Goal: Information Seeking & Learning: Compare options

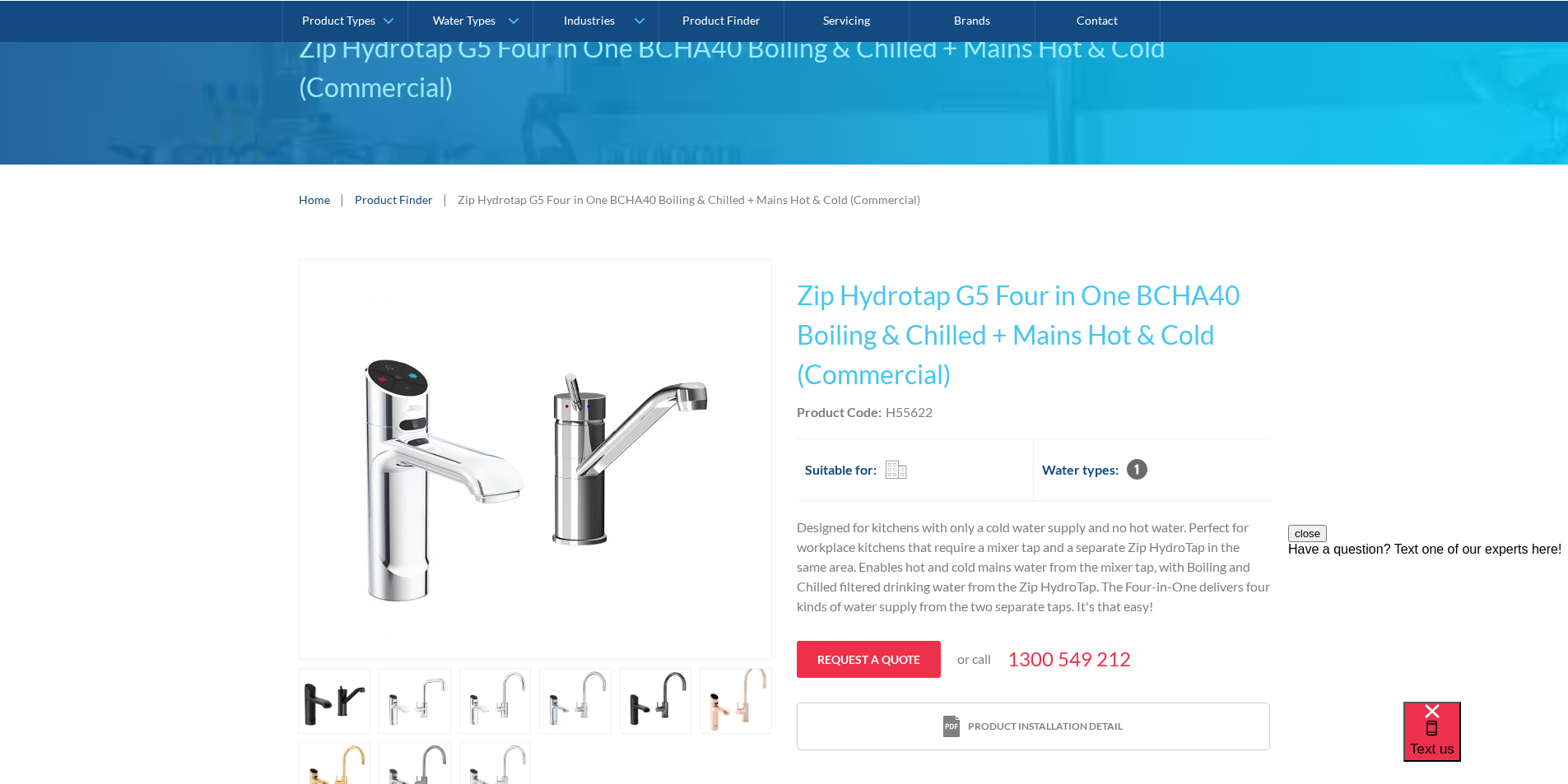
scroll to position [165, 0]
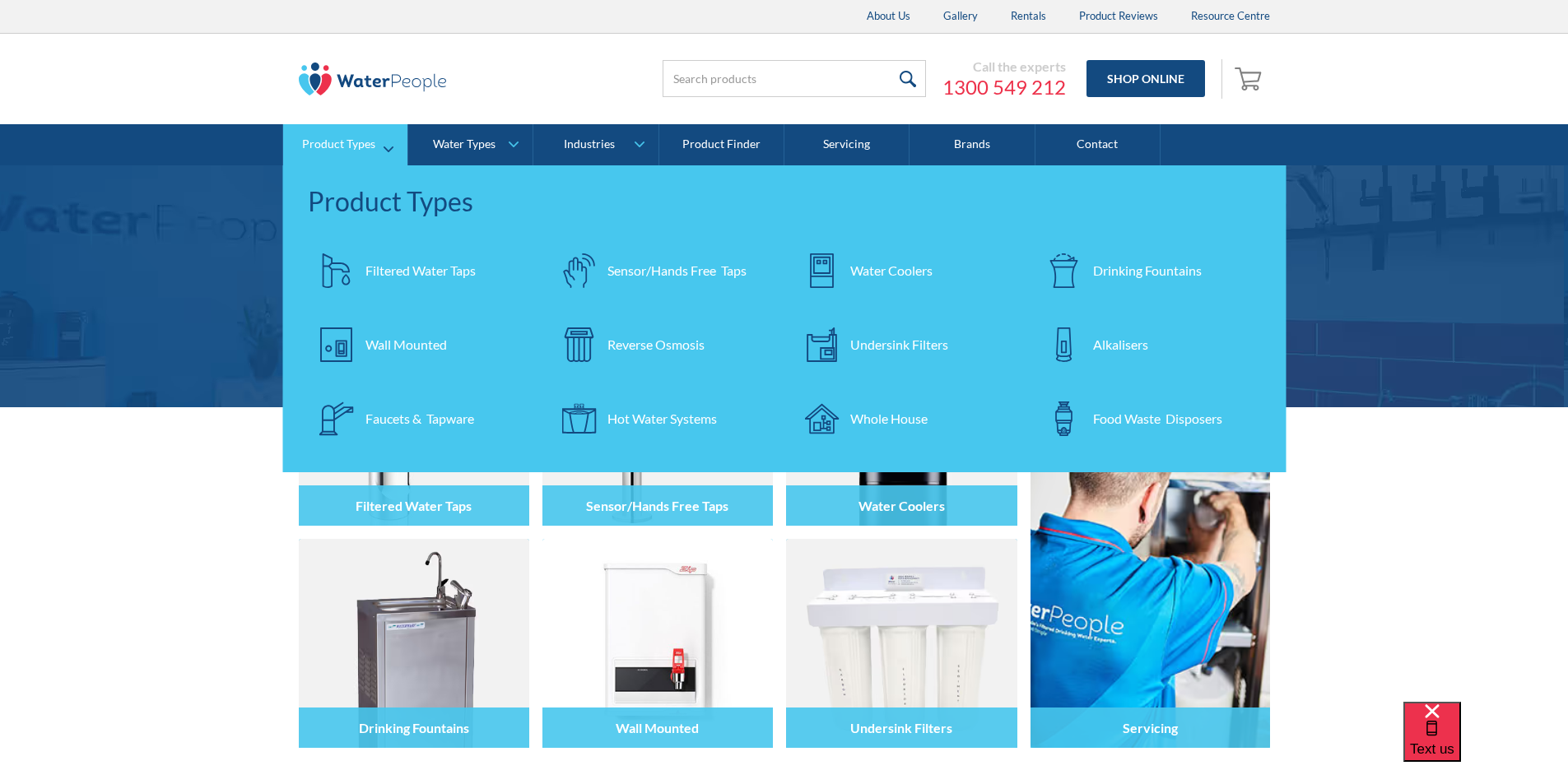
click at [419, 270] on div "Filtered Water Taps" at bounding box center [421, 271] width 111 height 20
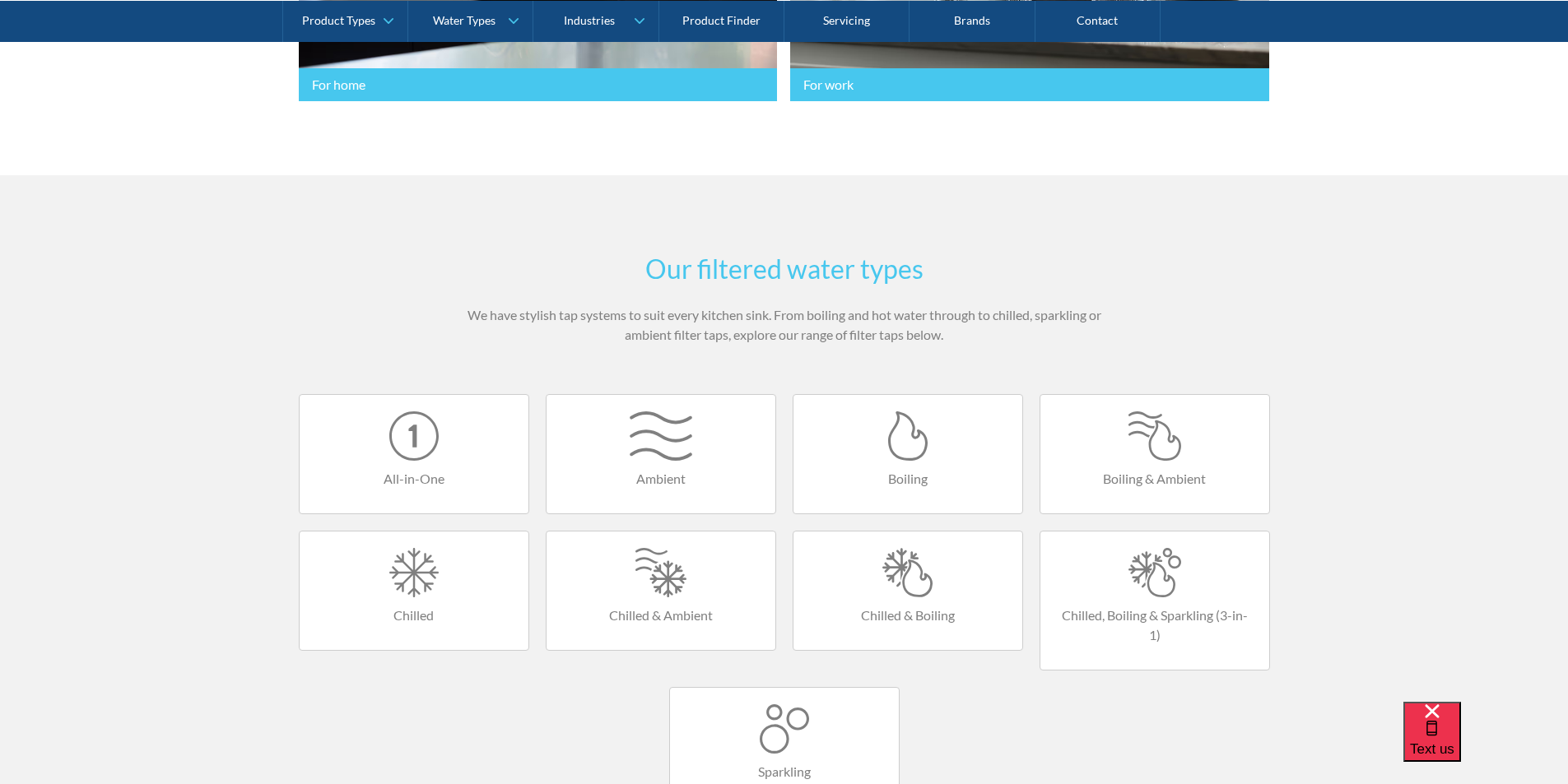
scroll to position [906, 0]
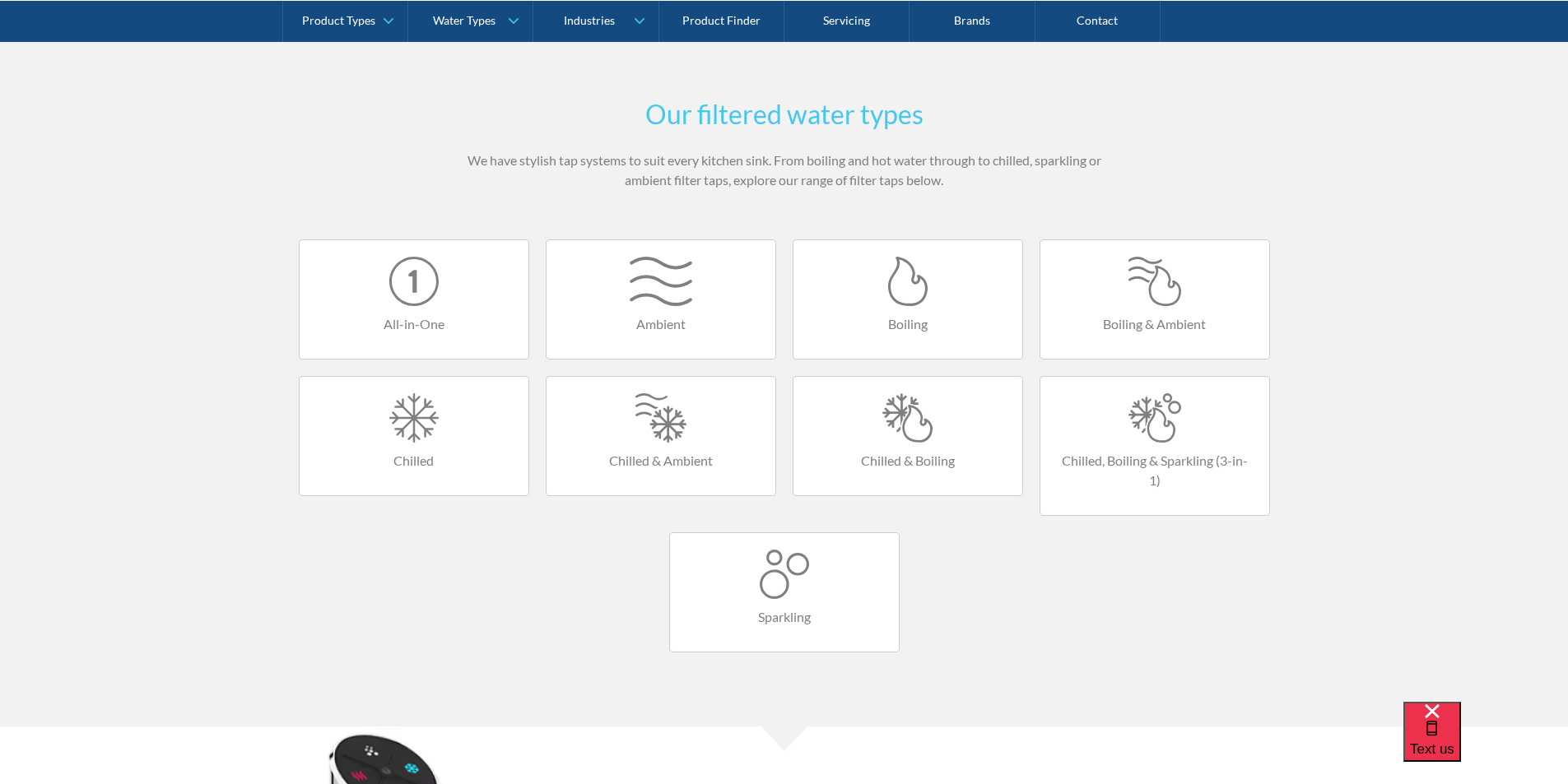
click at [892, 433] on div at bounding box center [908, 418] width 196 height 49
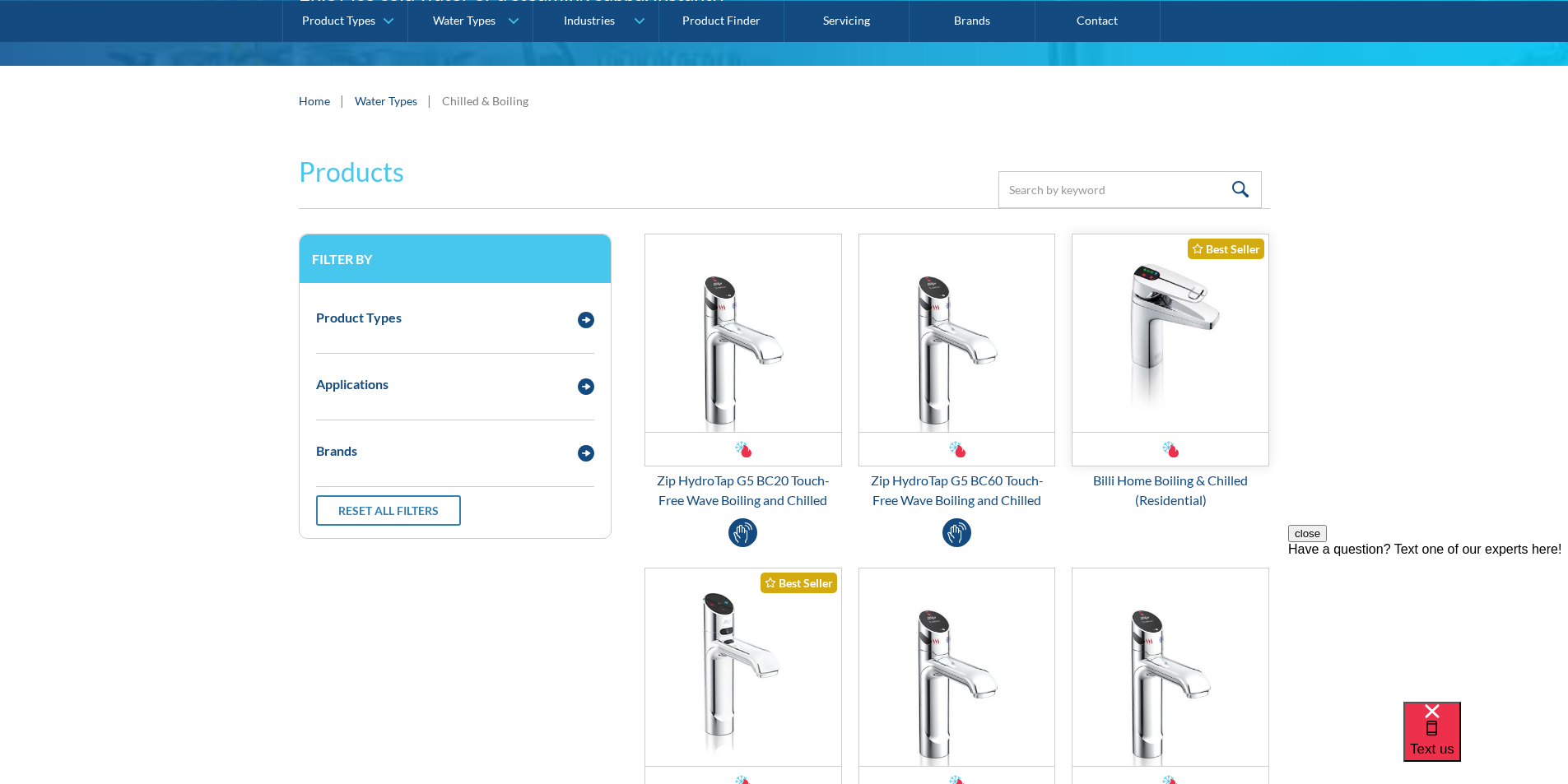
click at [1136, 343] on img "Email Form 3" at bounding box center [1171, 333] width 196 height 198
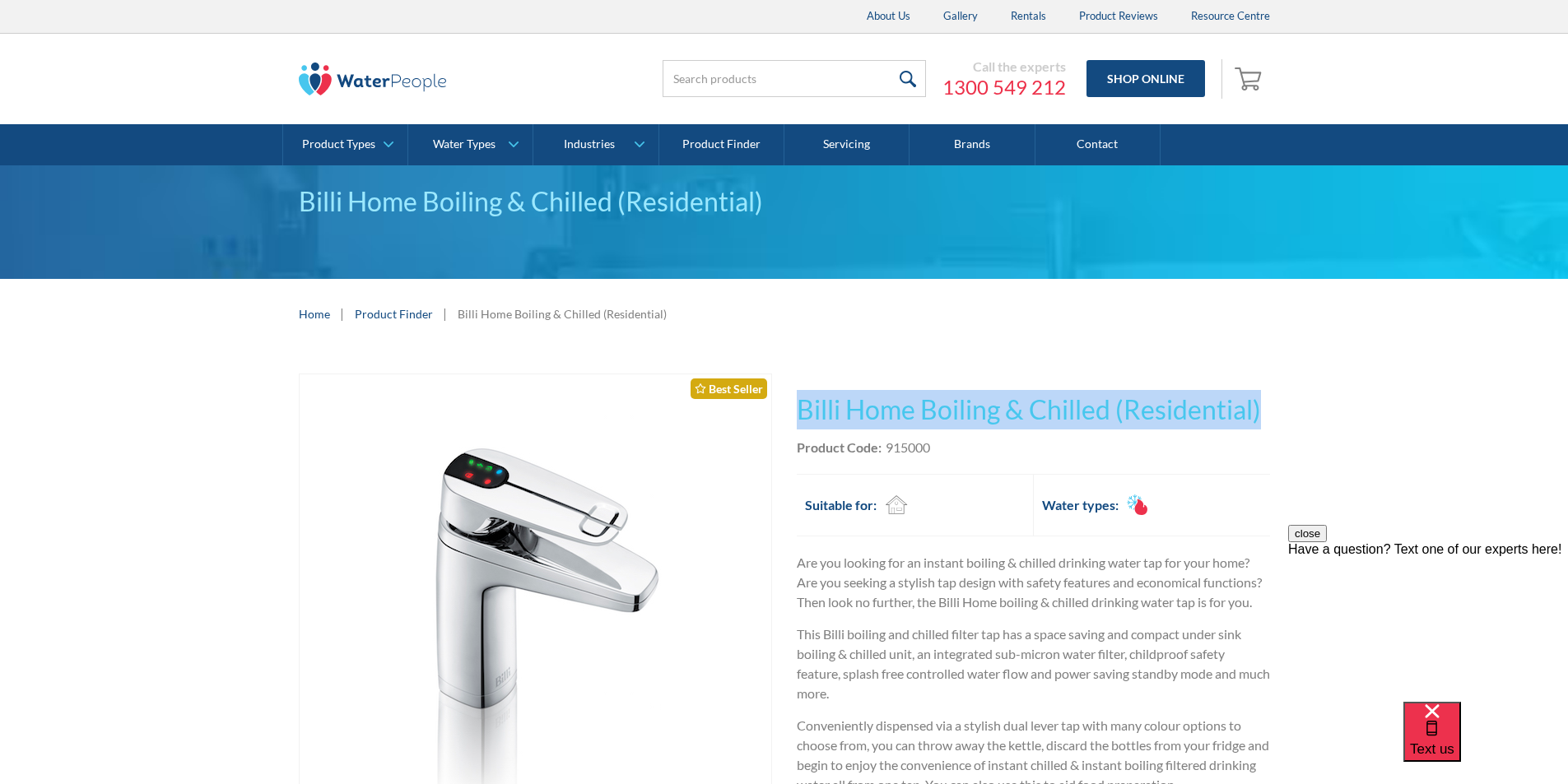
drag, startPoint x: 1272, startPoint y: 407, endPoint x: 800, endPoint y: 410, distance: 472.0
click at [784, 411] on div "Play video Fits Most Brands Best Seller No items found. This tap design is incl…" at bounding box center [784, 733] width 1568 height 767
copy h1 "Billi Home Boiling & Chilled (Residential)"
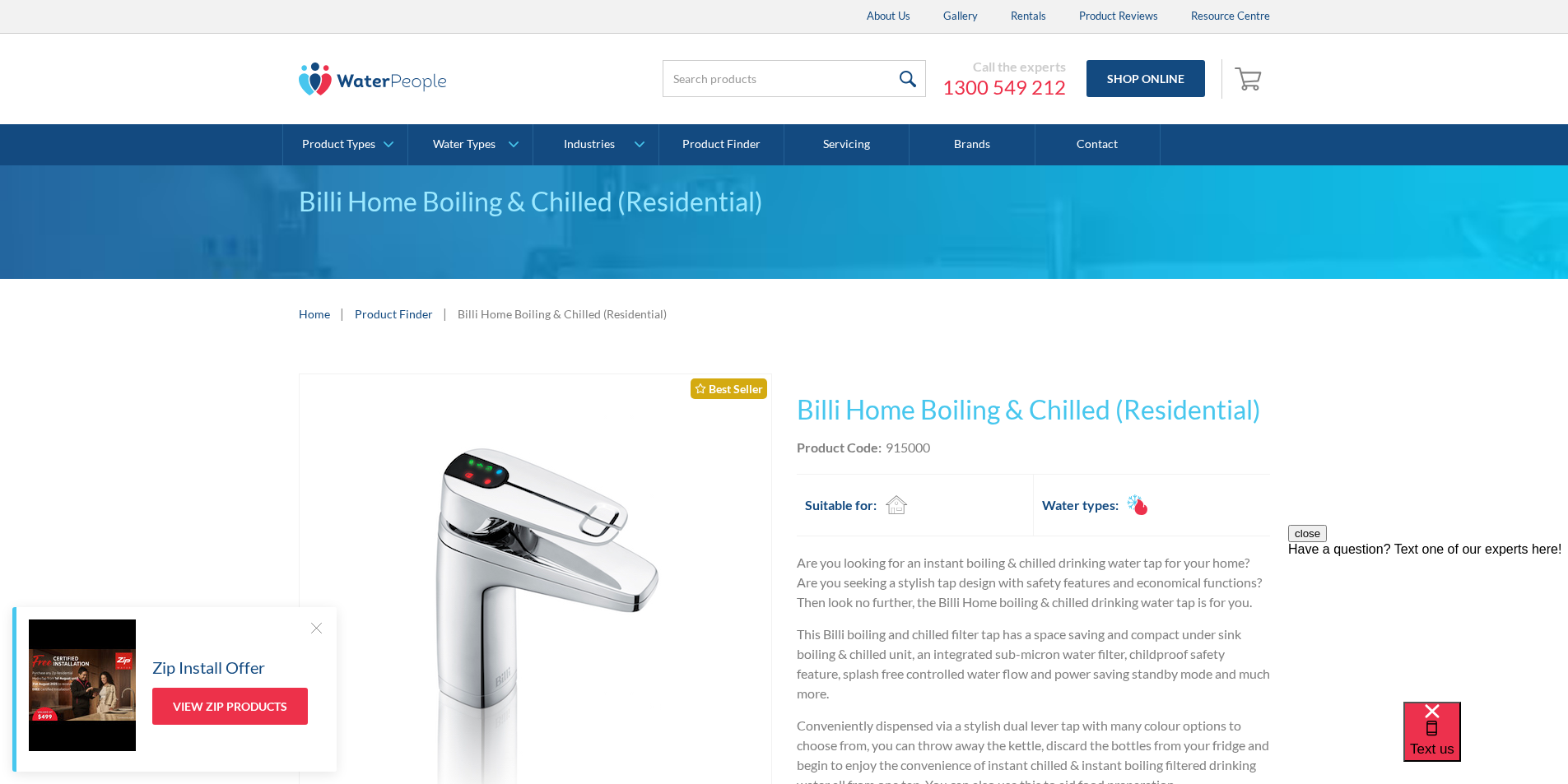
click at [961, 445] on div "Product Code: 915000" at bounding box center [1033, 448] width 474 height 20
drag, startPoint x: 944, startPoint y: 447, endPoint x: 887, endPoint y: 447, distance: 57.0
click at [887, 447] on div "Product Code: 915000" at bounding box center [1033, 448] width 474 height 20
copy div "915000"
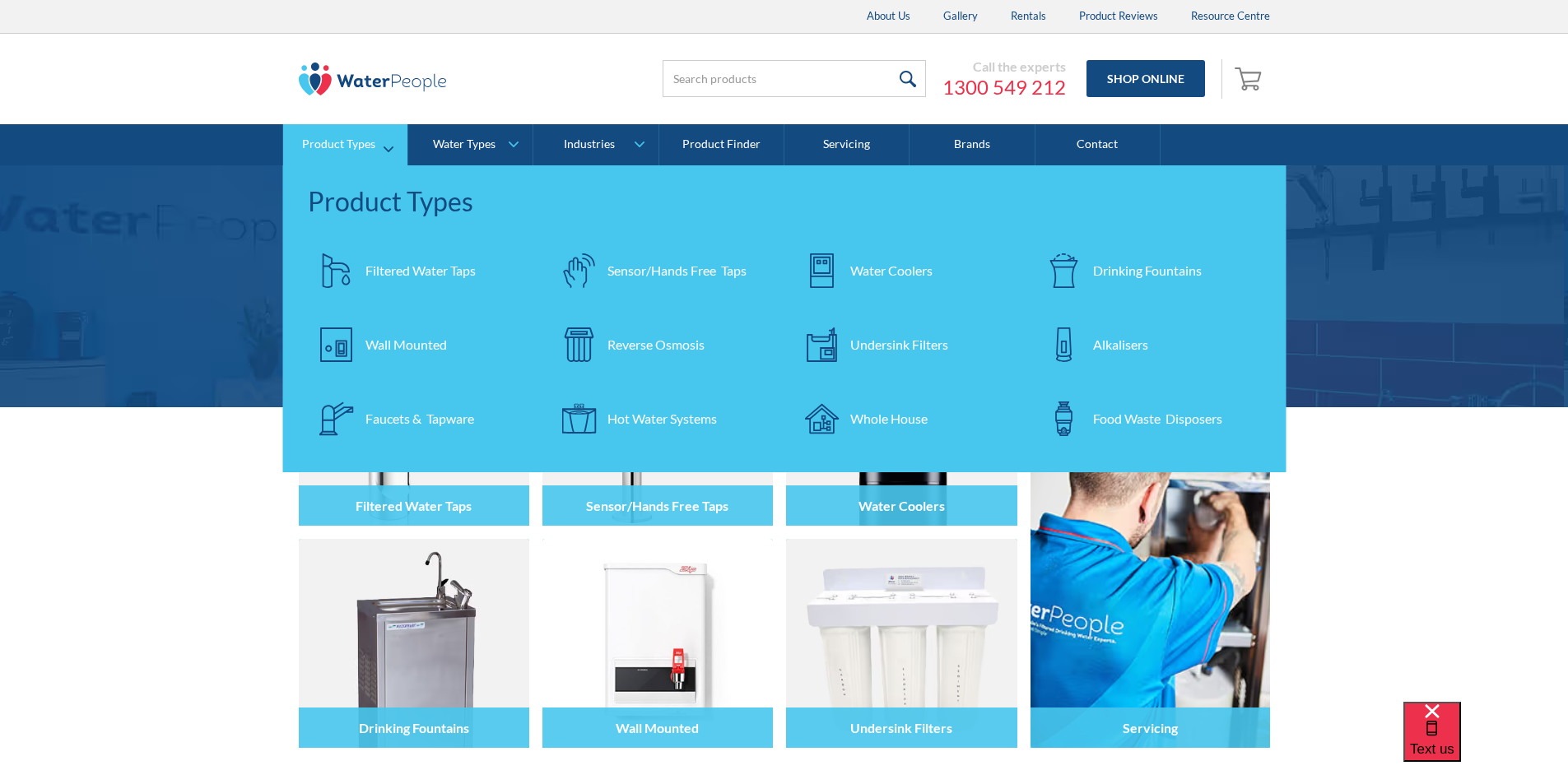
click at [404, 268] on div "Filtered Water Taps" at bounding box center [421, 271] width 111 height 20
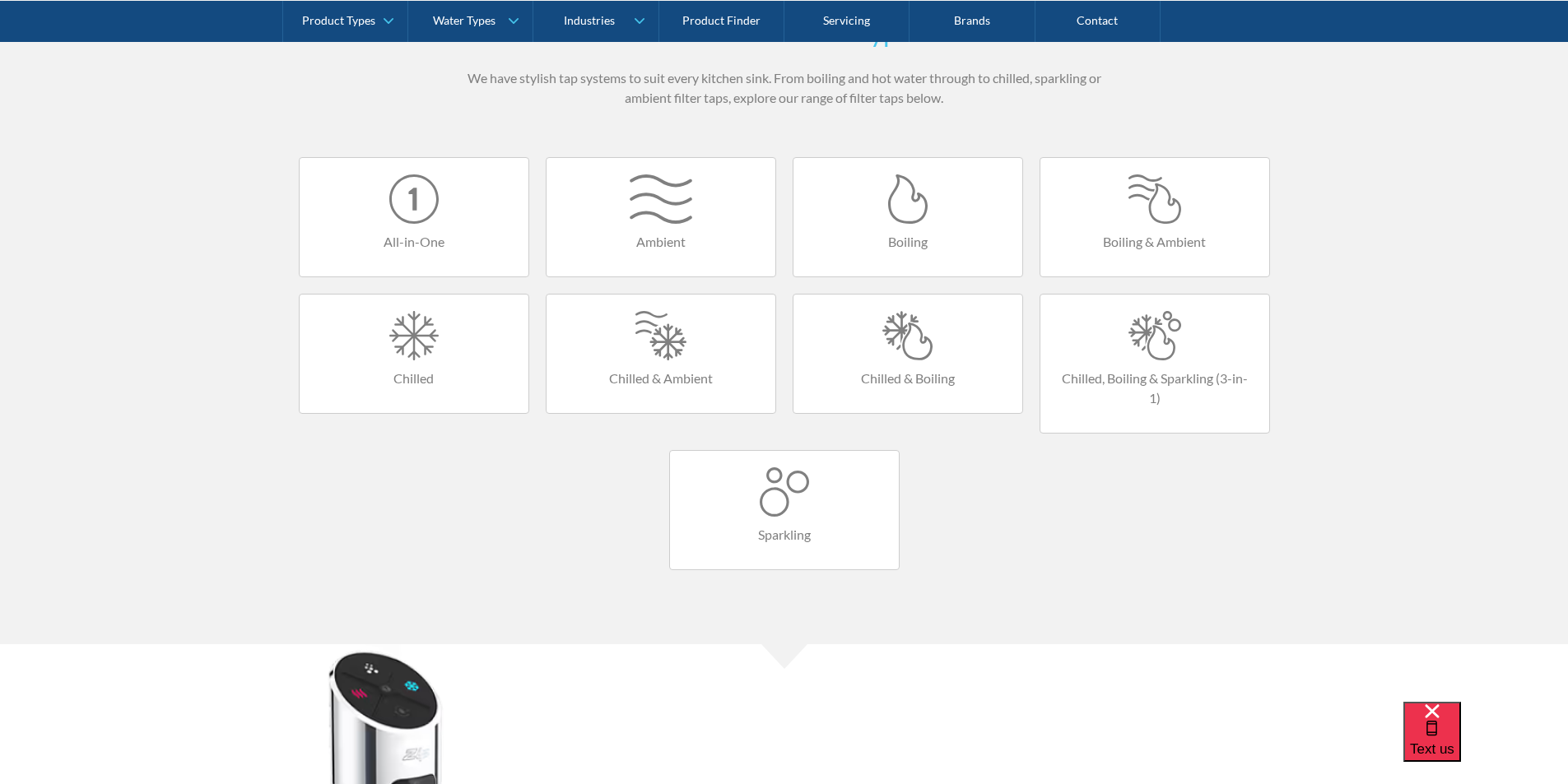
click at [913, 344] on div at bounding box center [908, 336] width 196 height 49
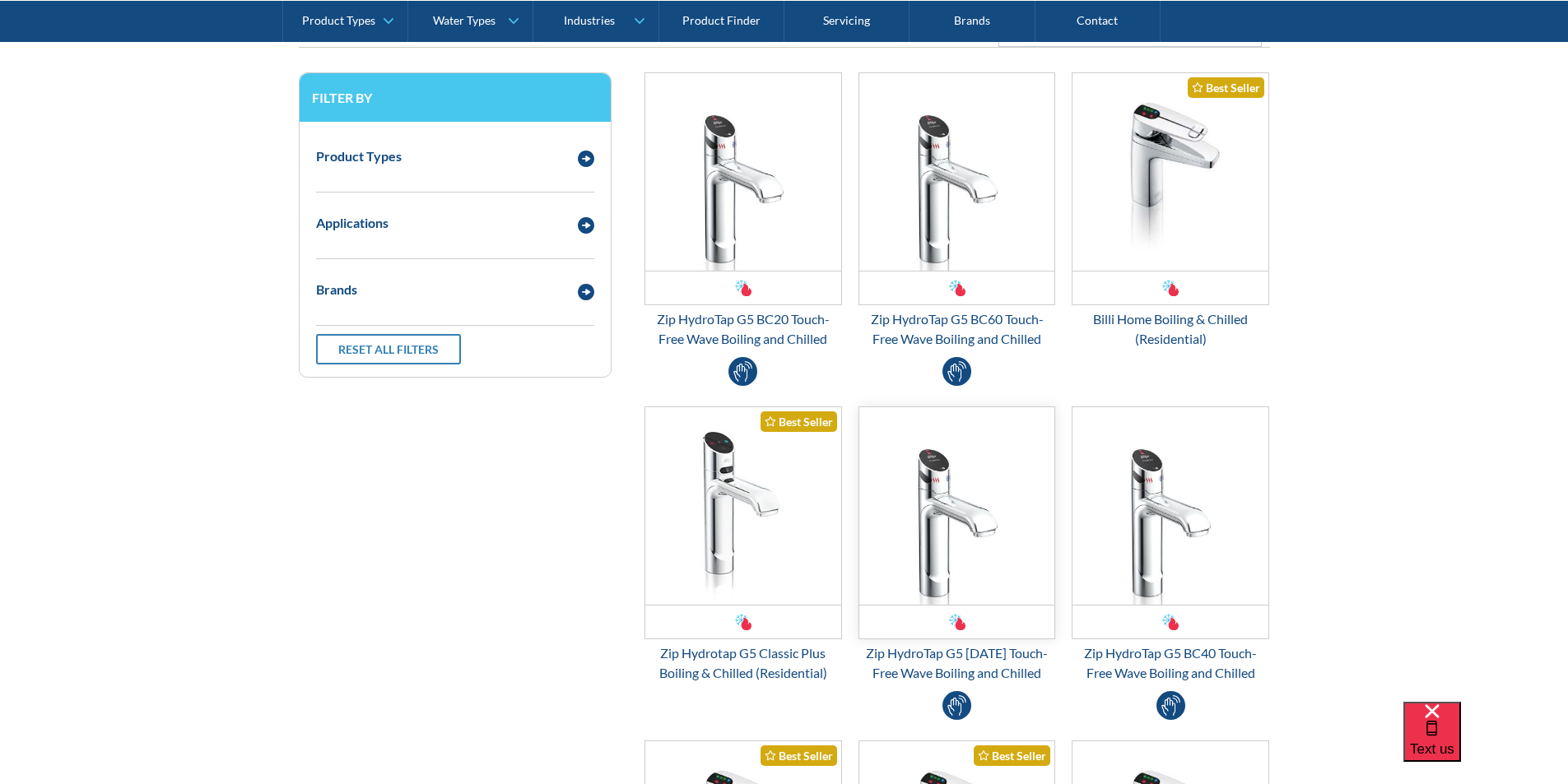
scroll to position [494, 0]
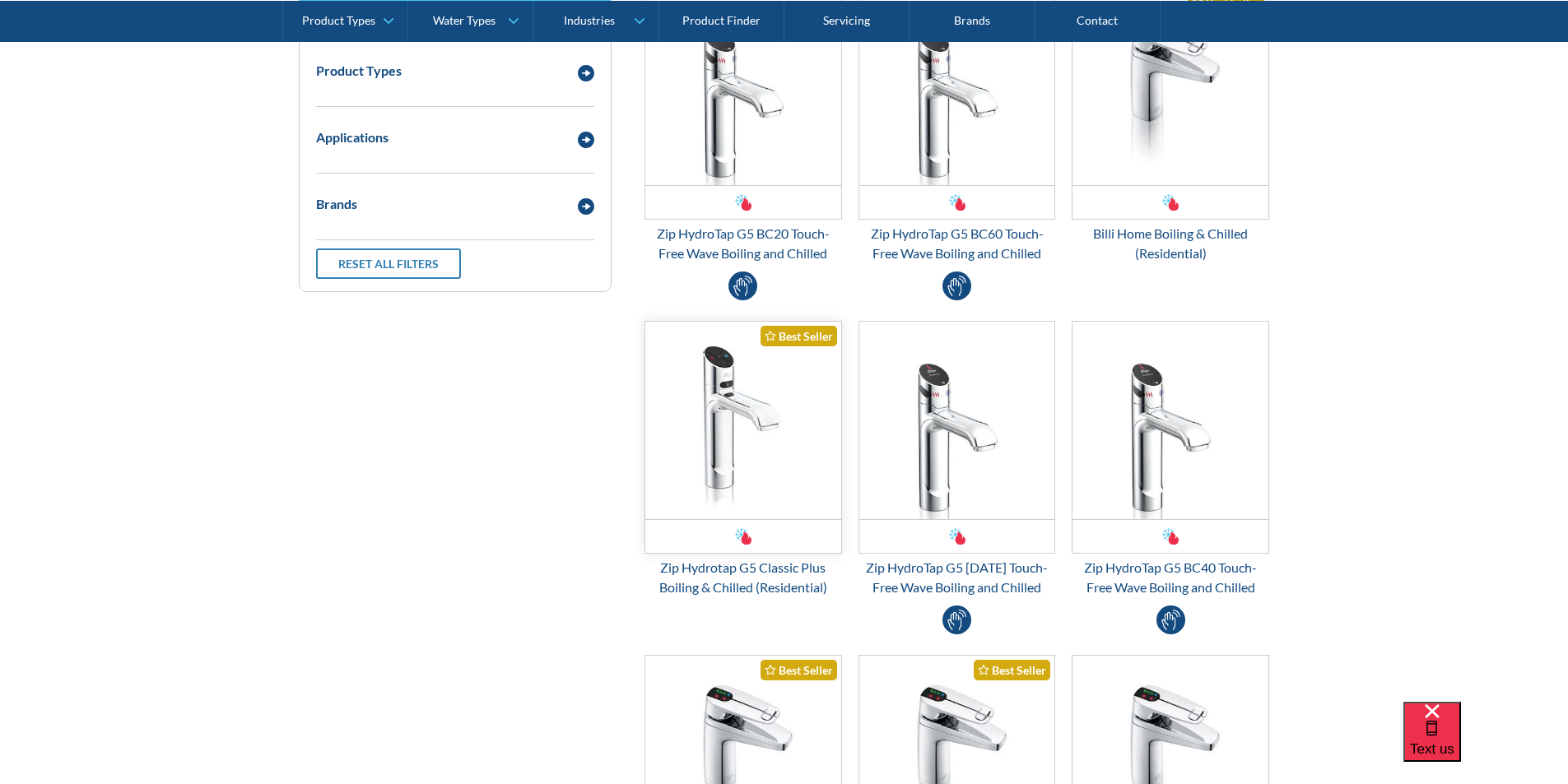
click at [755, 405] on img "Email Form 3" at bounding box center [743, 421] width 196 height 198
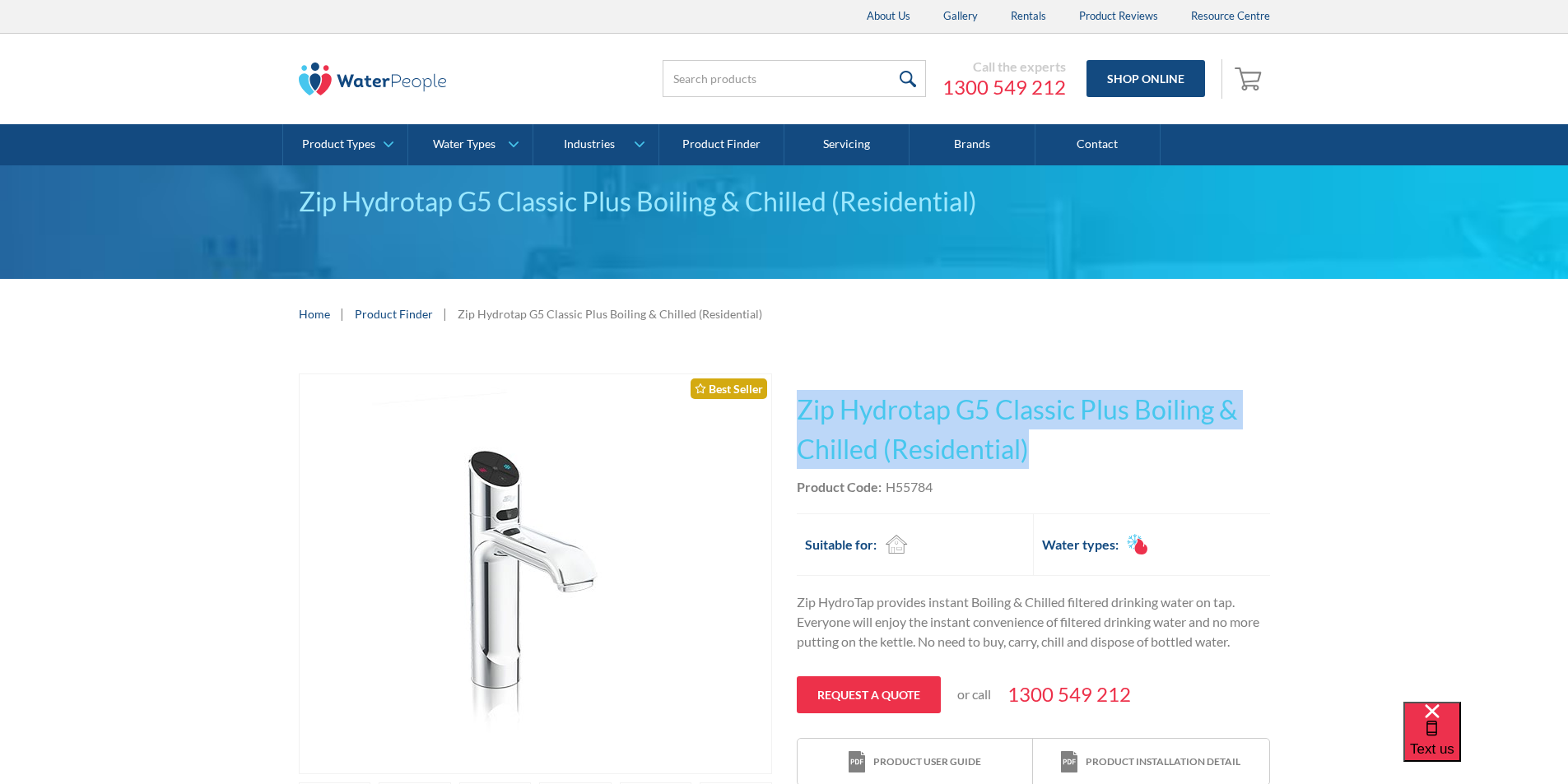
drag, startPoint x: 1033, startPoint y: 449, endPoint x: 800, endPoint y: 407, distance: 236.8
click at [800, 407] on h1 "Zip Hydrotap G5 Classic Plus Boiling & Chilled (Residential)" at bounding box center [1033, 430] width 474 height 79
copy h1 "Zip Hydrotap G5 Classic Plus Boiling & Chilled (Residential)"
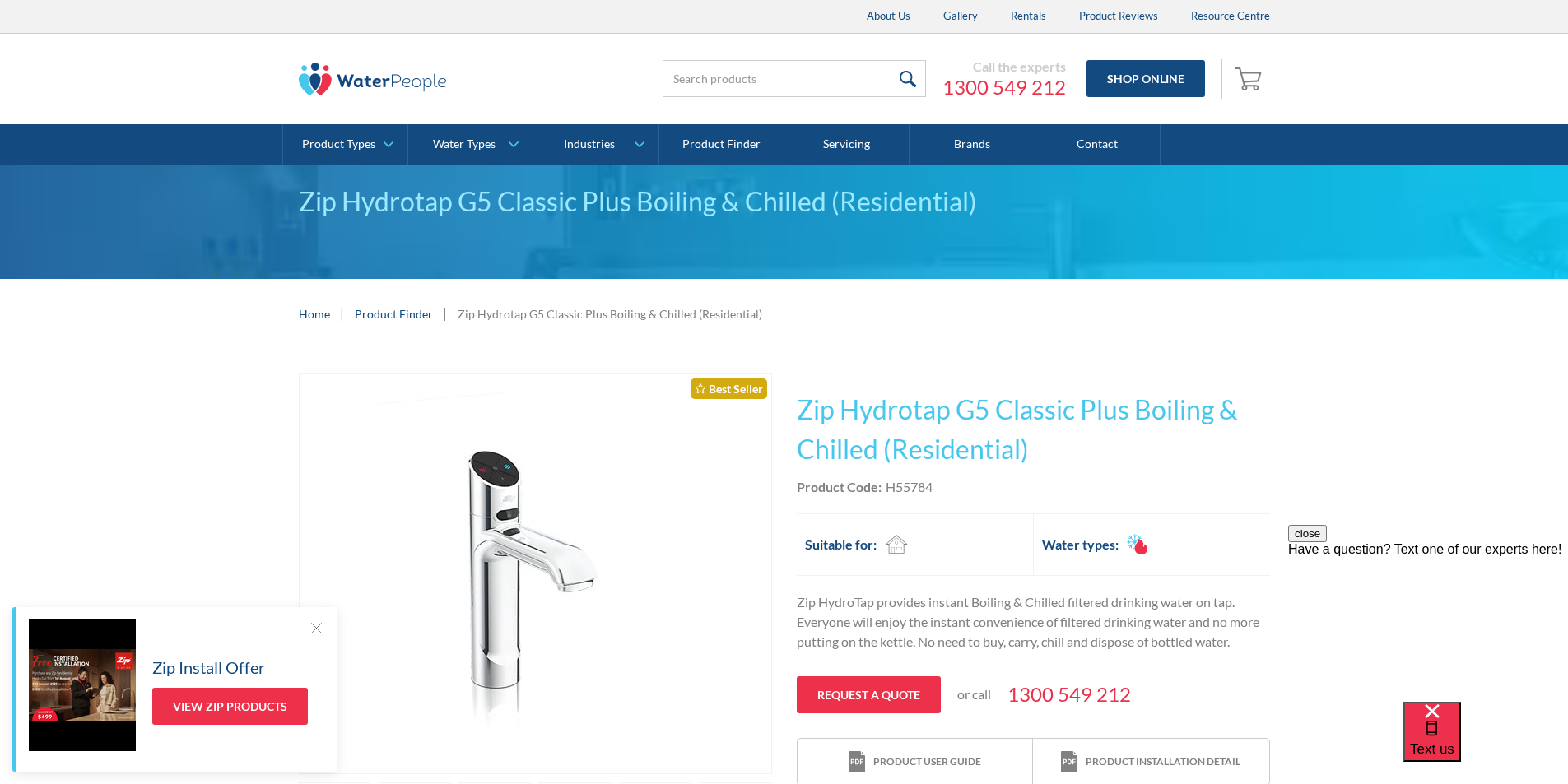
click at [956, 491] on div "Product Code: H55784" at bounding box center [1033, 487] width 474 height 20
drag, startPoint x: 941, startPoint y: 481, endPoint x: 886, endPoint y: 492, distance: 56.1
click at [886, 493] on div "Product Code: H55784" at bounding box center [1033, 487] width 474 height 20
copy div "H55784"
